Goal: Task Accomplishment & Management: Manage account settings

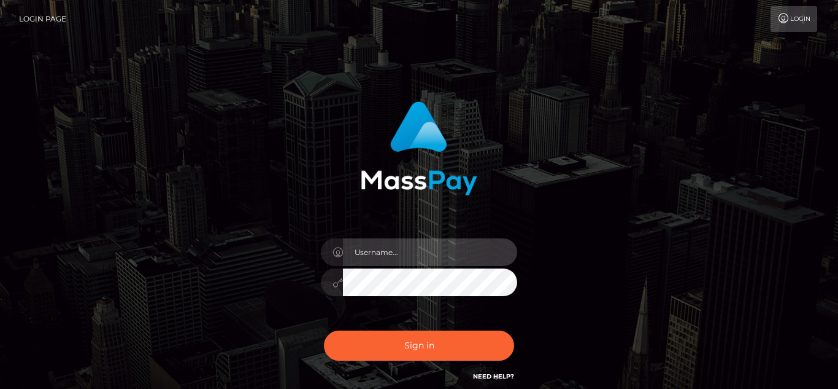
click at [412, 250] on input "text" at bounding box center [430, 252] width 174 height 28
type input "VixEtoile"
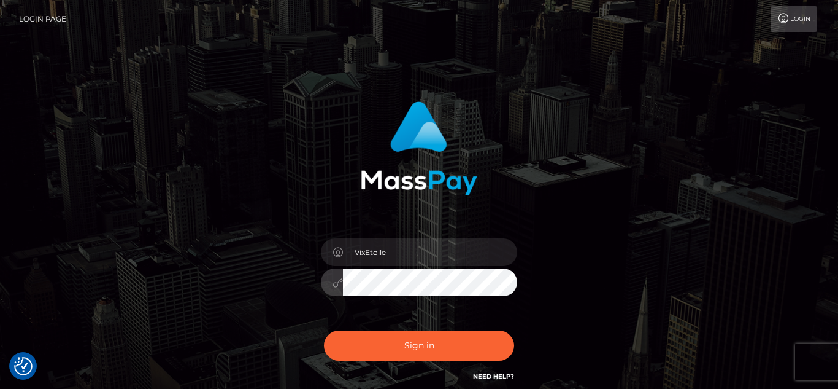
click at [324, 330] on button "Sign in" at bounding box center [419, 345] width 190 height 30
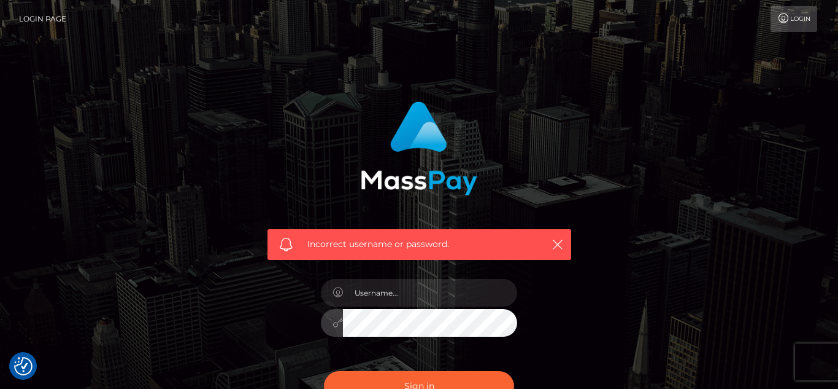
click at [324, 371] on button "Sign in" at bounding box center [419, 386] width 190 height 30
click at [796, 17] on link "Login" at bounding box center [794, 19] width 47 height 26
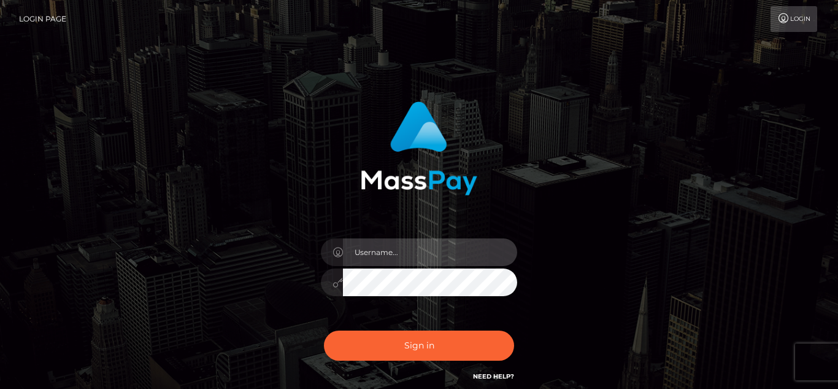
click at [474, 246] on input "text" at bounding box center [430, 252] width 174 height 28
type input "VixEtoile"
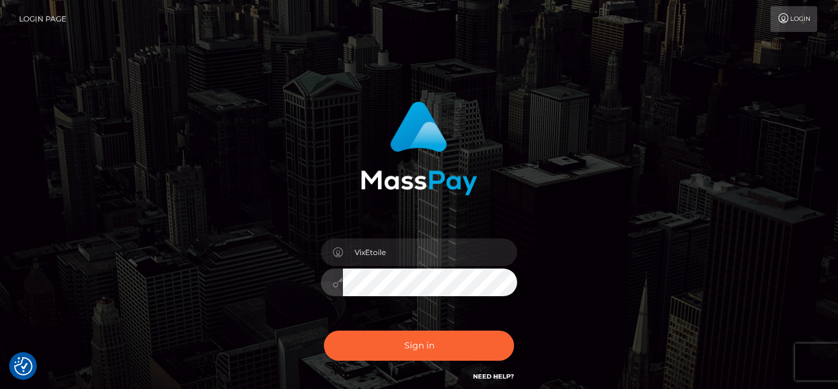
click at [324, 330] on button "Sign in" at bounding box center [419, 345] width 190 height 30
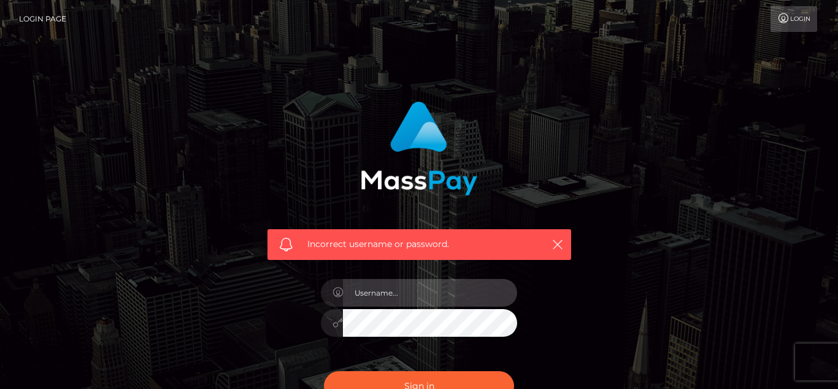
click at [418, 291] on input "text" at bounding box center [430, 293] width 174 height 28
type input "VixEtoile"
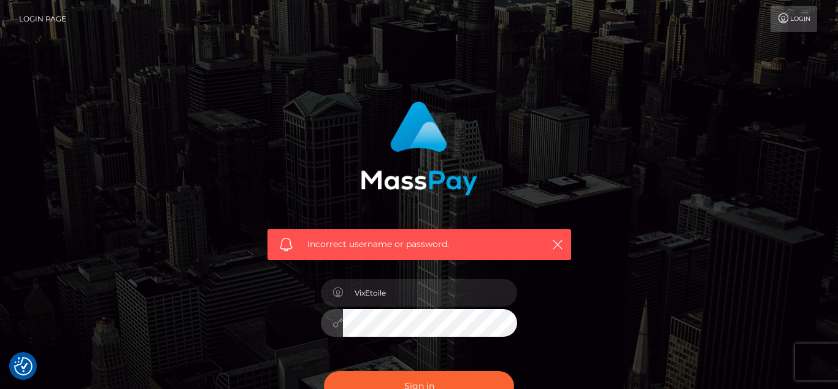
click at [324, 371] on button "Sign in" at bounding box center [419, 386] width 190 height 30
click at [744, 153] on div "Incorrect username or password." at bounding box center [419, 268] width 700 height 353
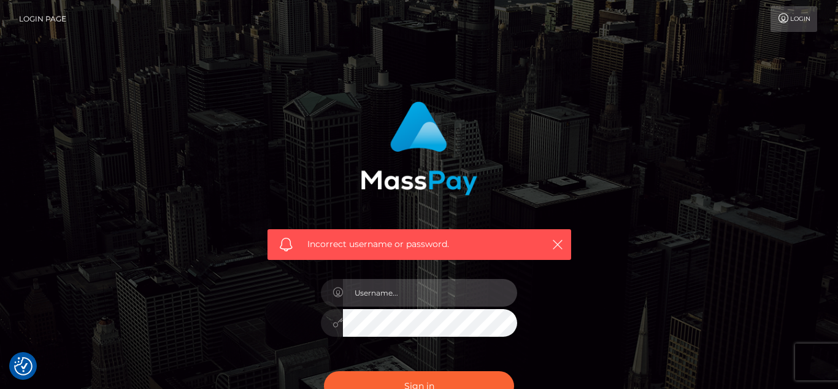
click at [446, 299] on input "text" at bounding box center [430, 293] width 174 height 28
type input "m"
type input "VixEtoile"
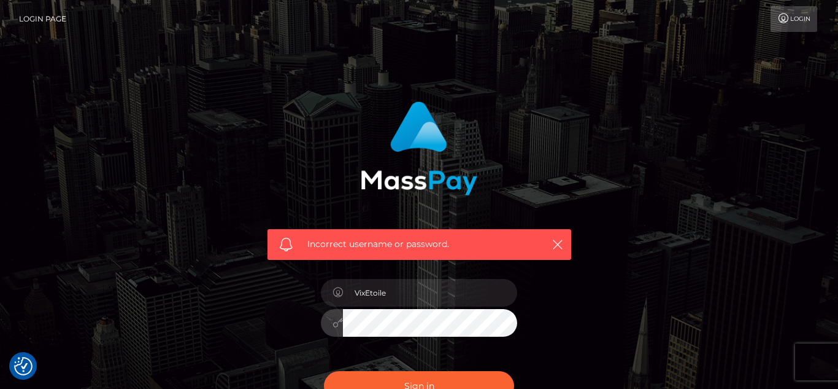
click at [324, 371] on button "Sign in" at bounding box center [419, 386] width 190 height 30
click at [472, 376] on button "Sign in" at bounding box center [419, 386] width 190 height 30
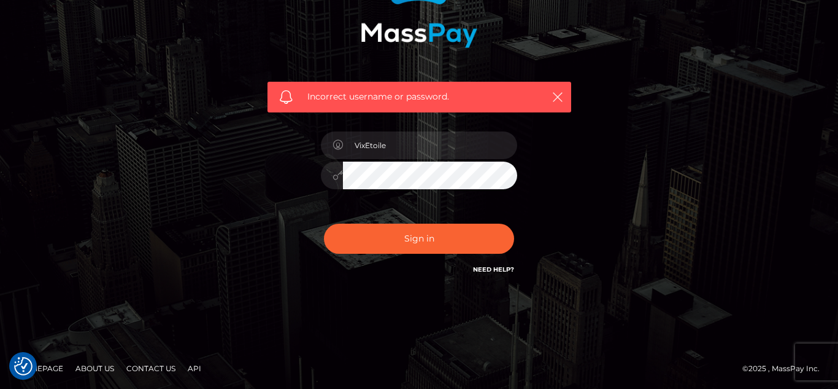
scroll to position [149, 0]
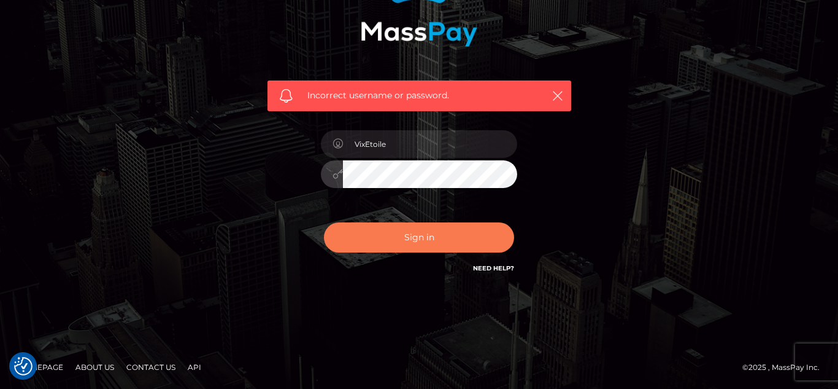
click at [430, 237] on button "Sign in" at bounding box center [419, 237] width 190 height 30
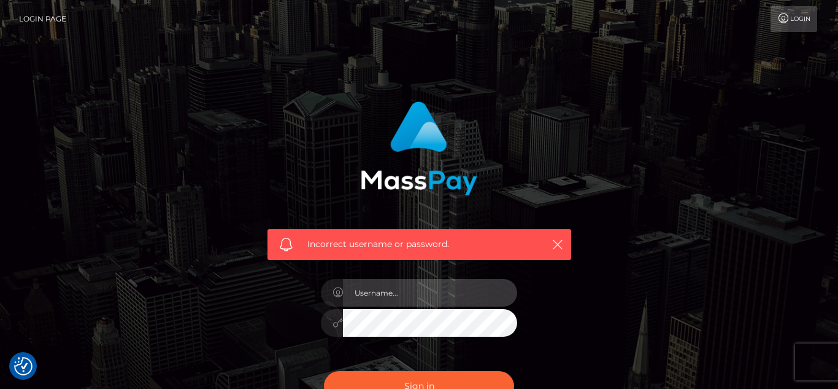
click at [434, 290] on input "text" at bounding box center [430, 293] width 174 height 28
